Goal: Task Accomplishment & Management: Complete application form

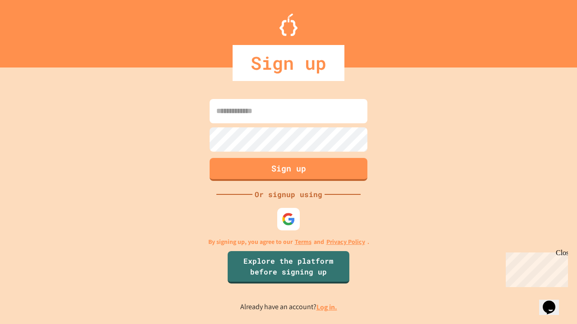
click at [327, 307] on link "Log in." at bounding box center [326, 307] width 21 height 9
